Goal: Book appointment/travel/reservation

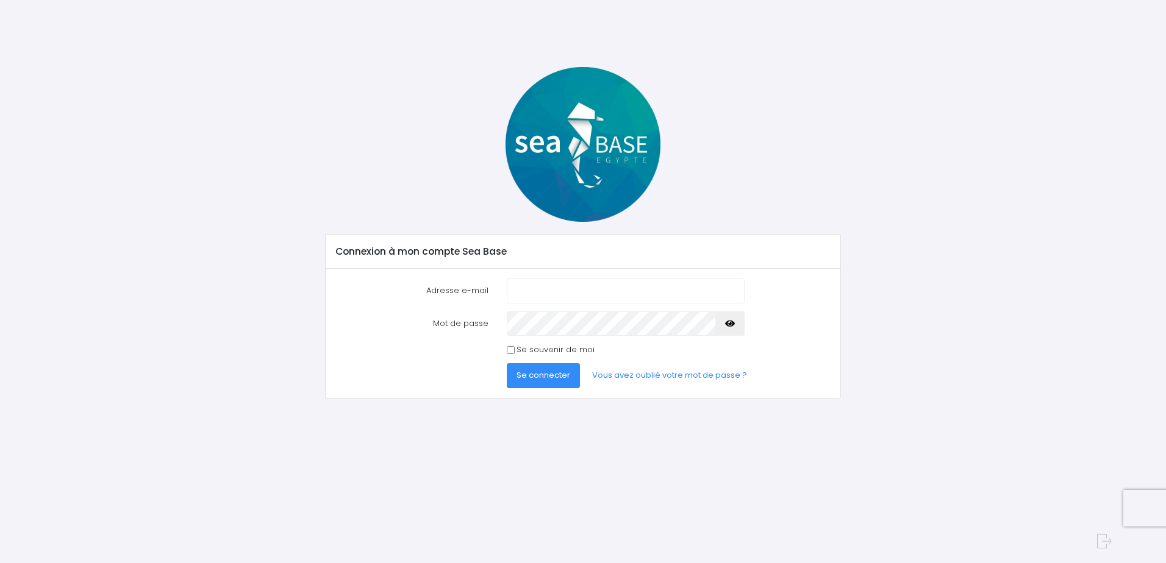
type input "tgid@orange.fr"
click at [543, 368] on button "Se connecter" at bounding box center [543, 375] width 73 height 24
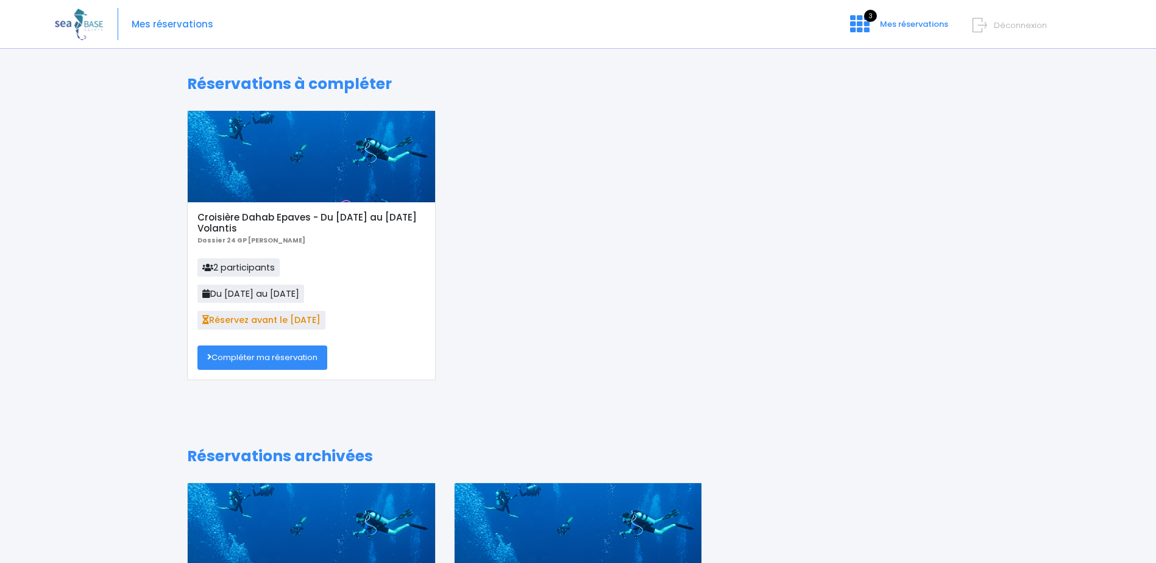
click at [258, 358] on link "Compléter ma réservation" at bounding box center [263, 358] width 130 height 24
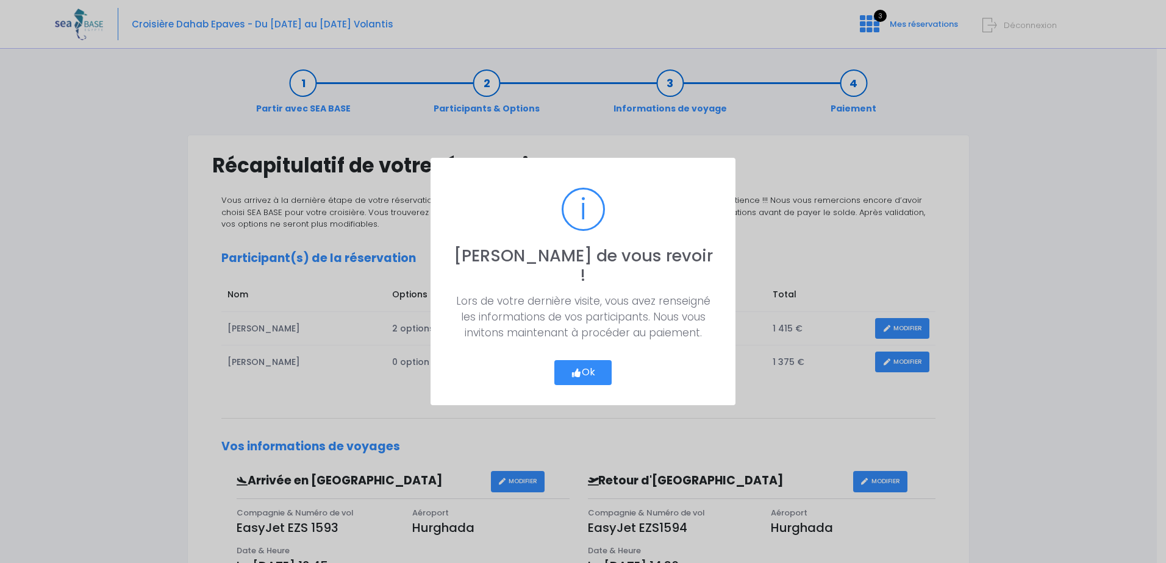
click at [566, 351] on div "Ok Cancel" at bounding box center [582, 368] width 63 height 35
click at [573, 373] on icon "button" at bounding box center [576, 373] width 11 height 0
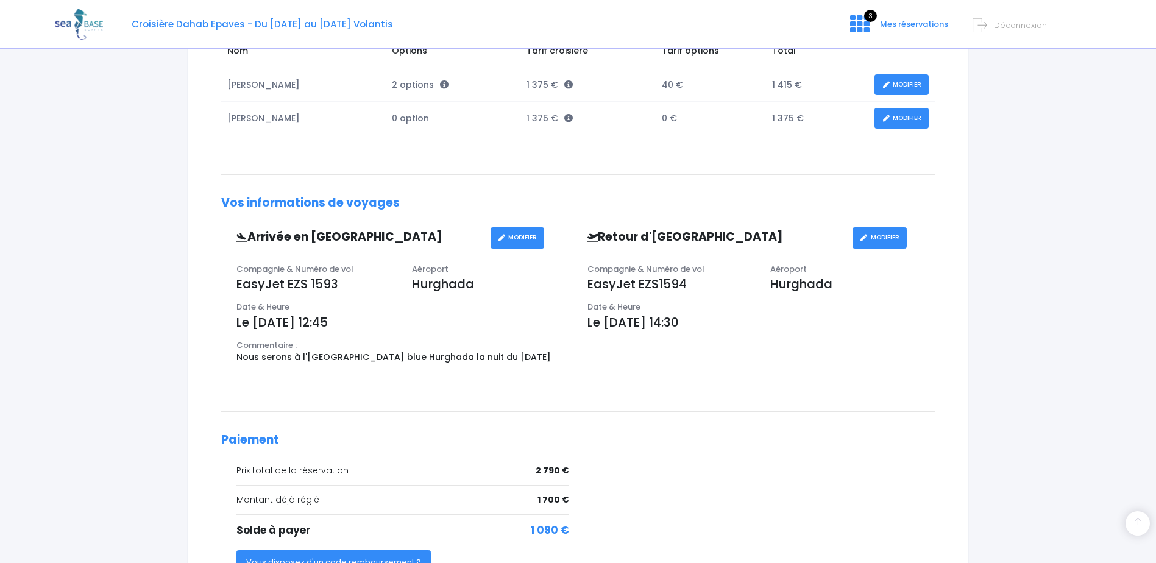
scroll to position [410, 0]
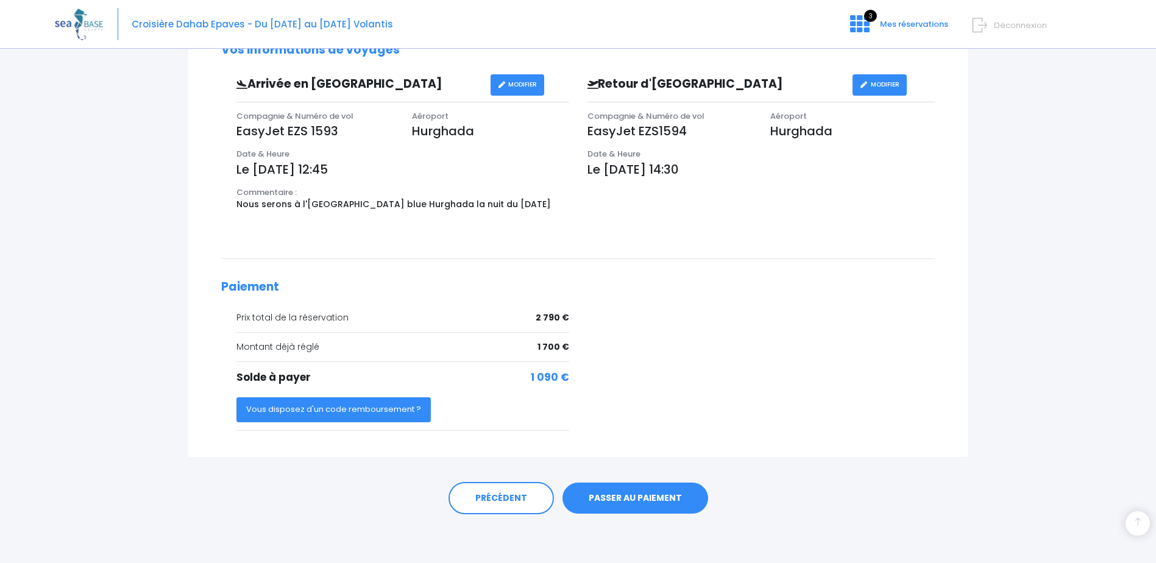
click at [626, 497] on link "PASSER AU PAIEMENT" at bounding box center [636, 499] width 146 height 32
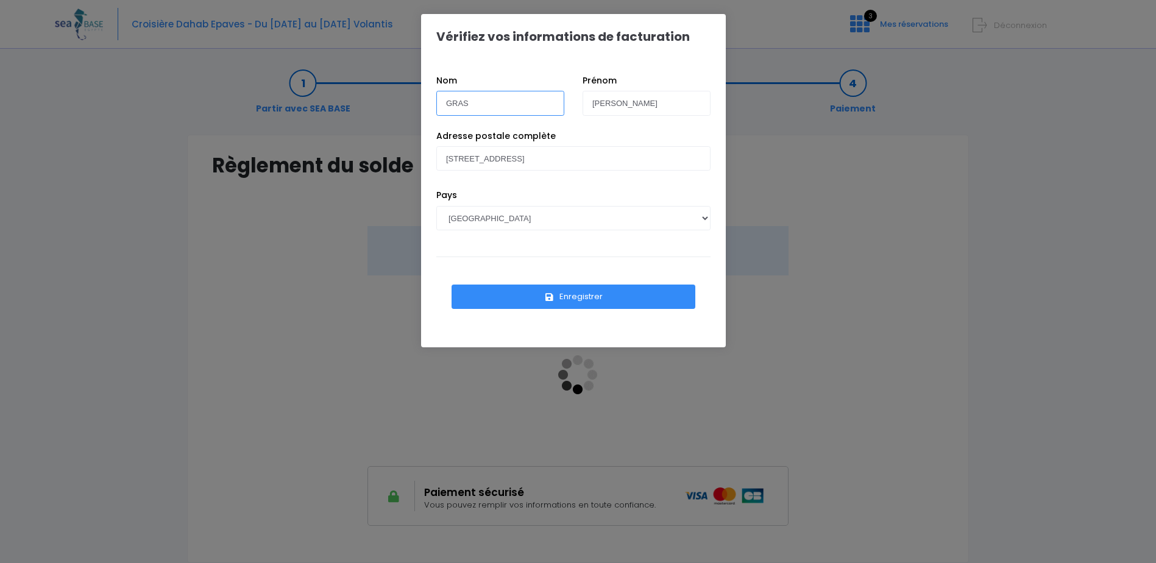
click at [472, 101] on input "GRAS" at bounding box center [500, 103] width 128 height 24
click at [631, 108] on input "Thierry" at bounding box center [647, 103] width 128 height 24
click at [574, 295] on button "Enregistrer" at bounding box center [574, 297] width 244 height 24
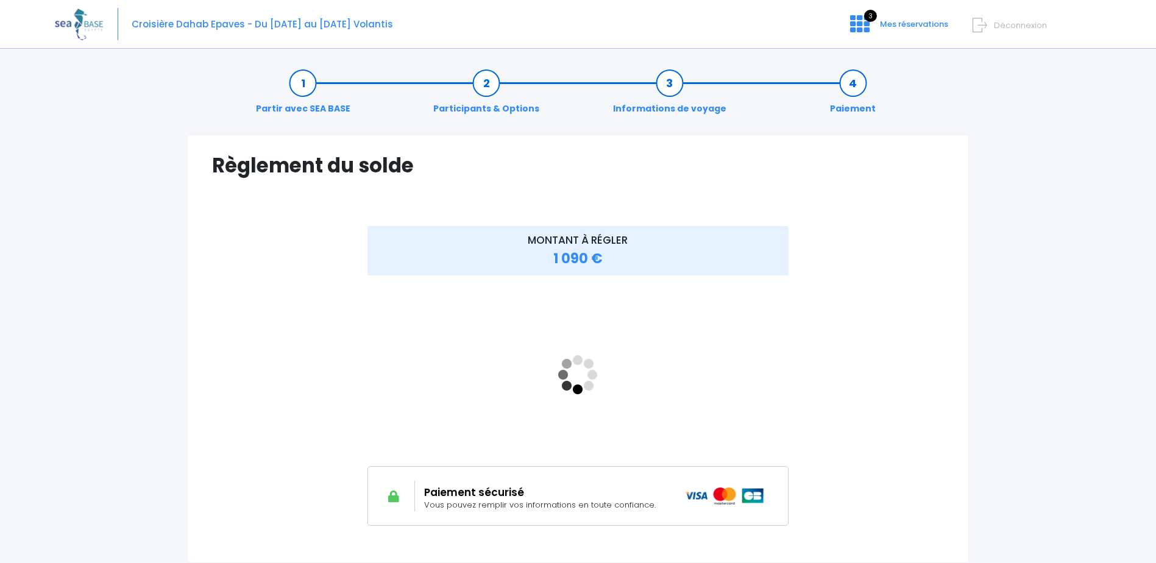
click at [535, 516] on div "Paiement sécurisé Vous pouvez remplir vos informations en toute confiance." at bounding box center [578, 496] width 421 height 60
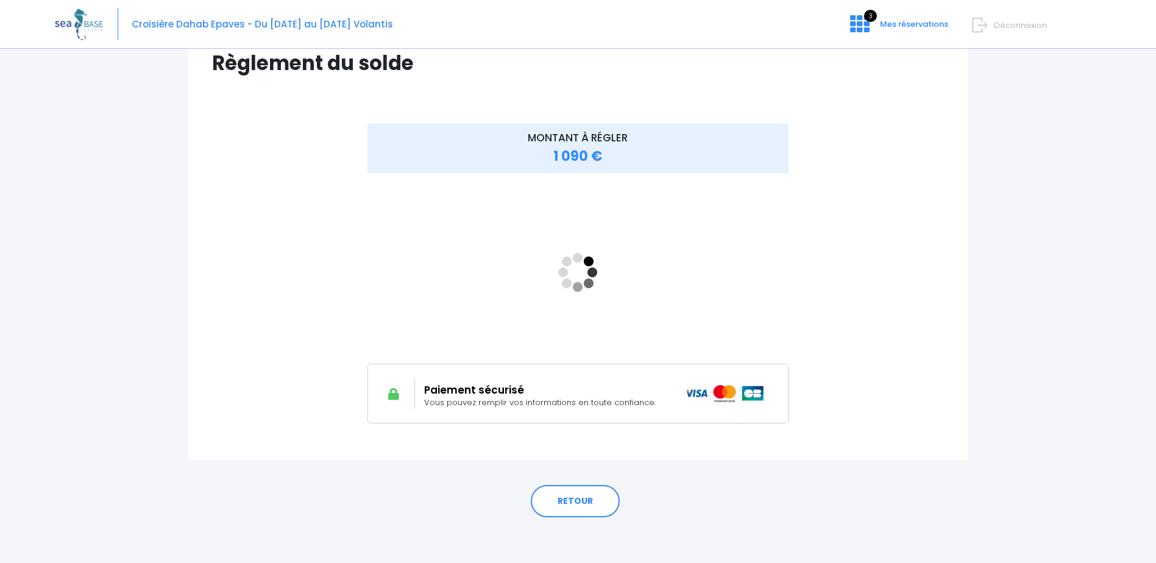
scroll to position [105, 0]
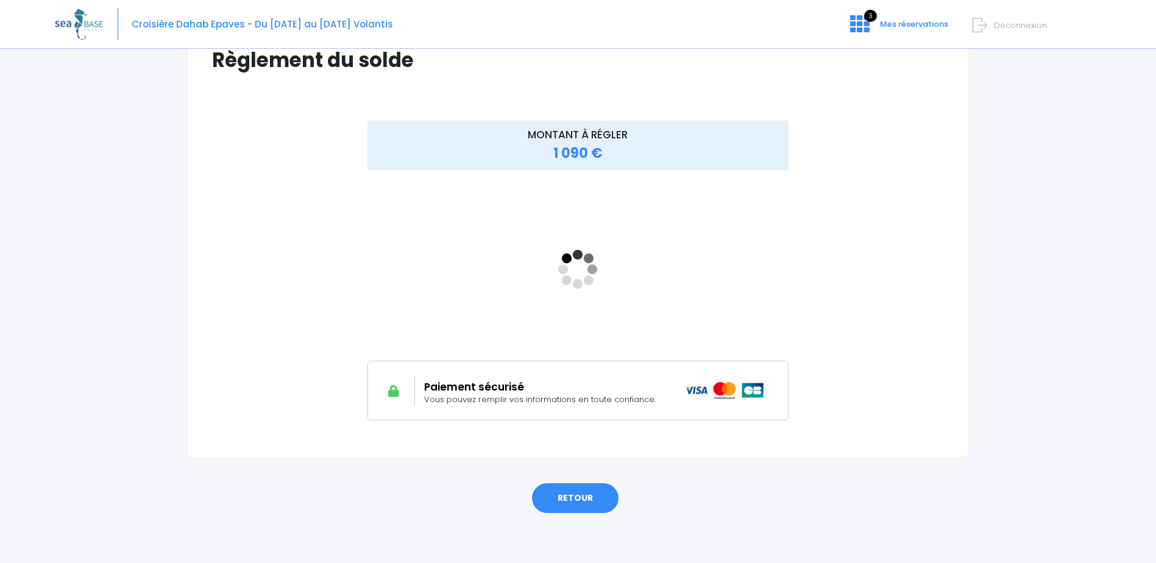
click at [563, 493] on link "RETOUR" at bounding box center [575, 498] width 89 height 33
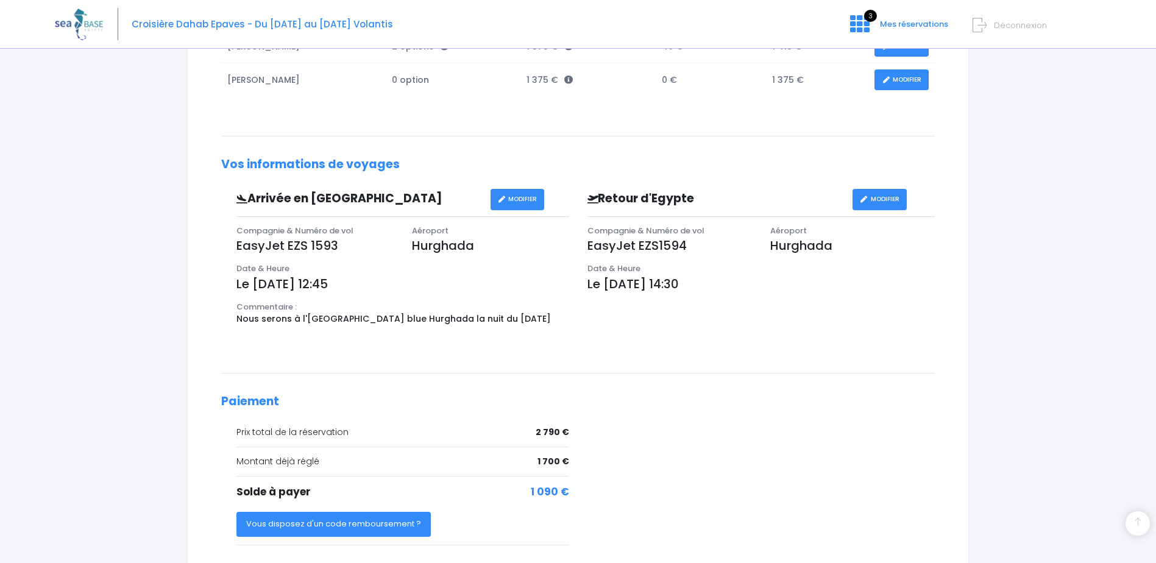
scroll to position [410, 0]
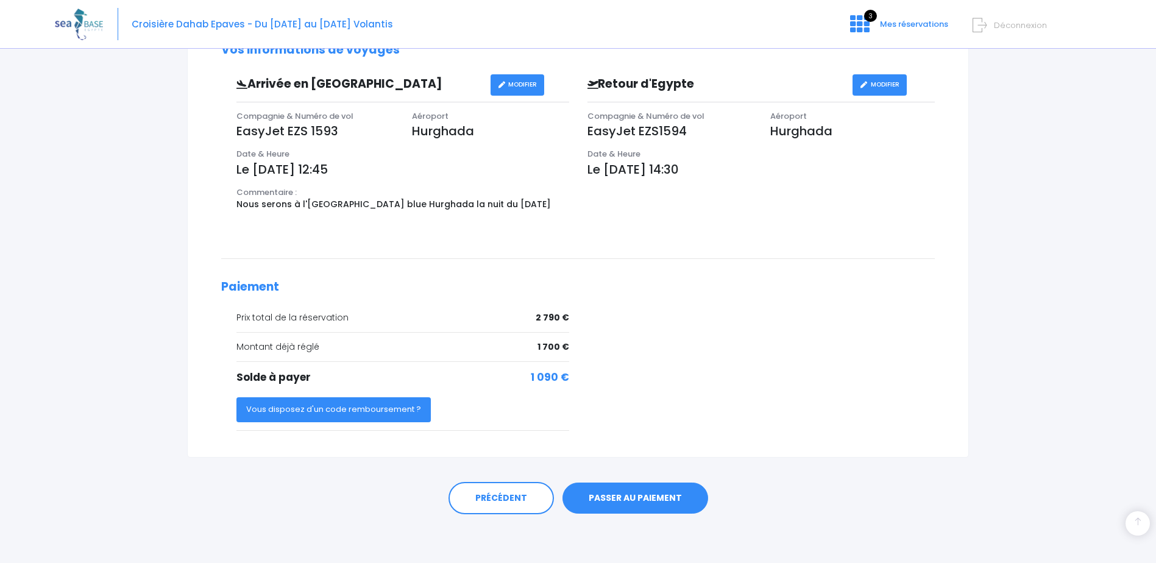
click at [627, 496] on link "PASSER AU PAIEMENT" at bounding box center [636, 499] width 146 height 32
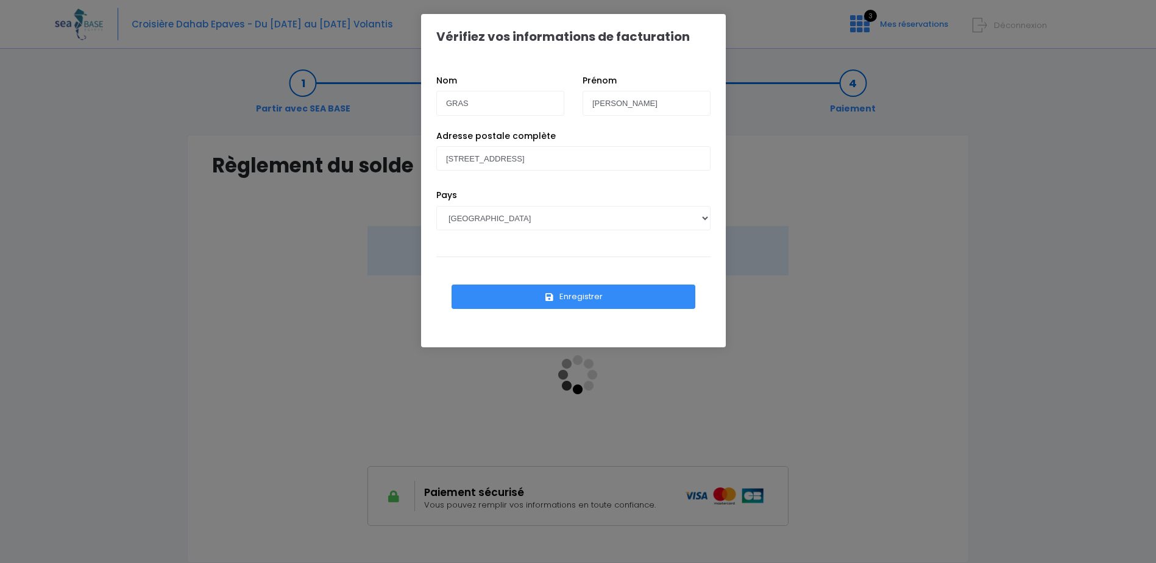
click at [574, 293] on button "Enregistrer" at bounding box center [574, 297] width 244 height 24
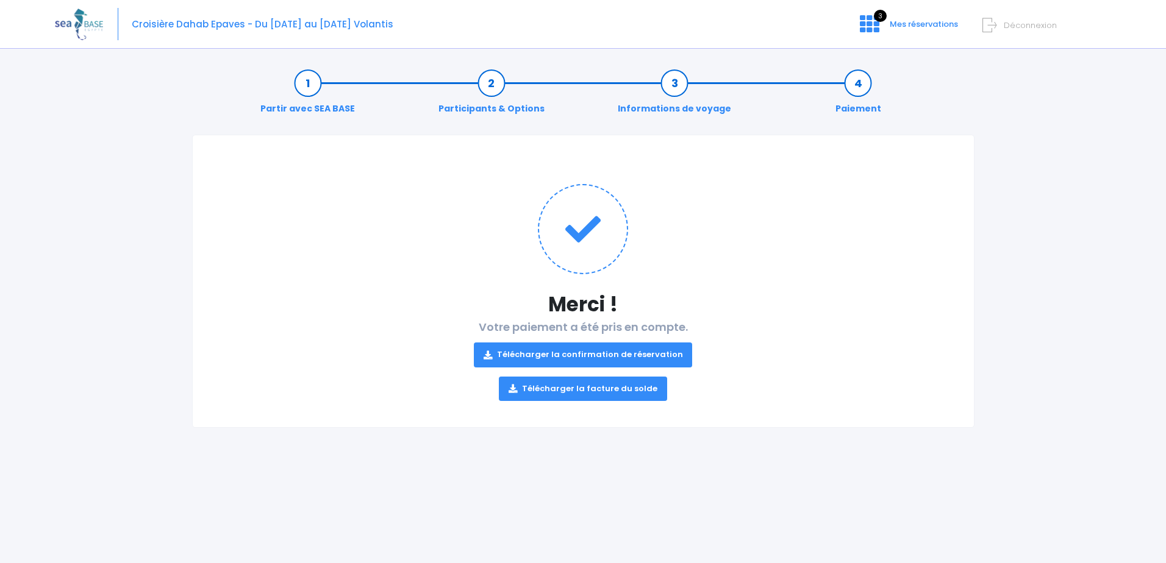
click at [584, 387] on link "Télécharger la facture du solde" at bounding box center [583, 389] width 168 height 24
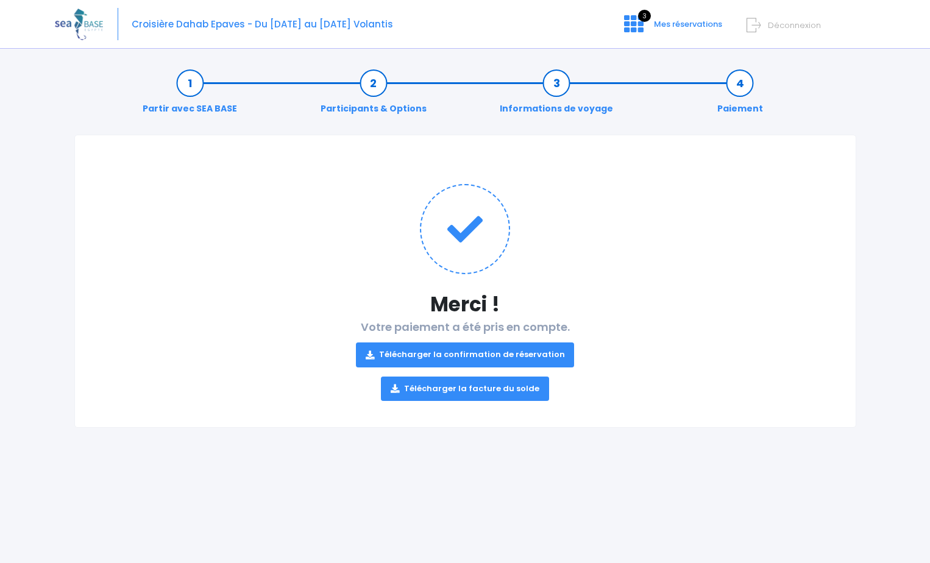
click at [483, 352] on link "Télécharger la confirmation de réservation" at bounding box center [465, 355] width 219 height 24
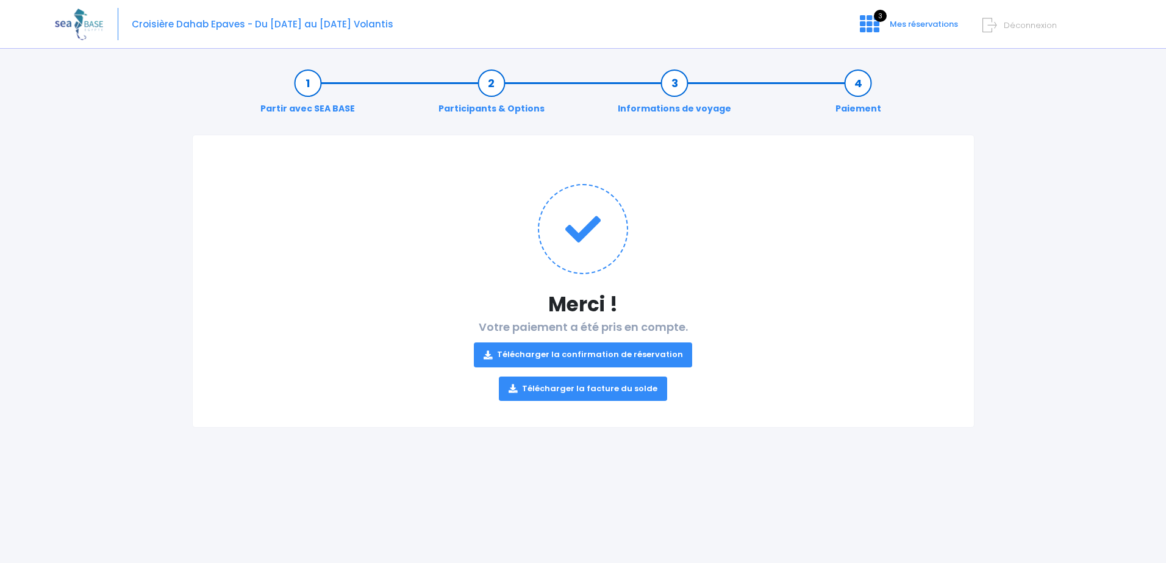
click at [86, 22] on img at bounding box center [79, 24] width 48 height 31
click at [869, 23] on icon at bounding box center [869, 24] width 20 height 20
